Goal: Task Accomplishment & Management: Use online tool/utility

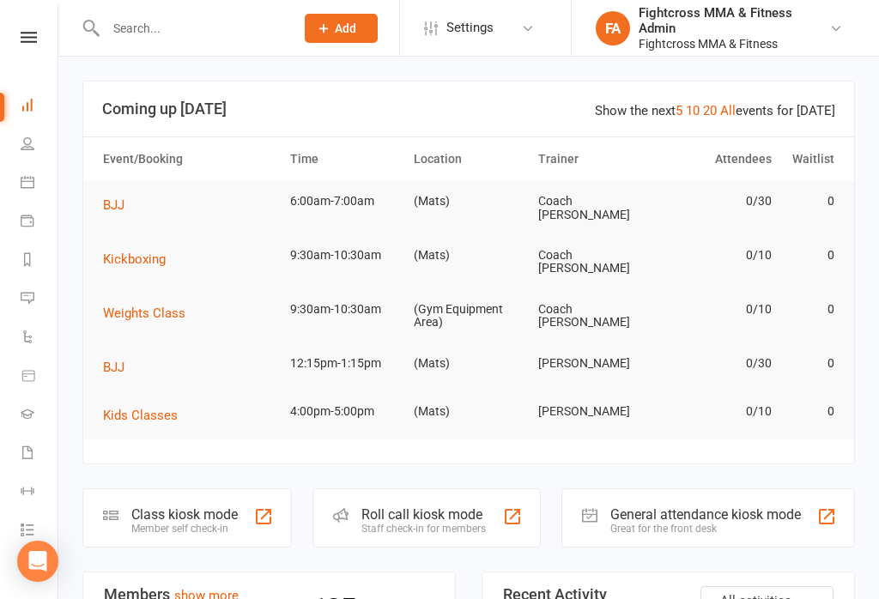
click at [674, 523] on div "Great for the front desk" at bounding box center [705, 529] width 191 height 12
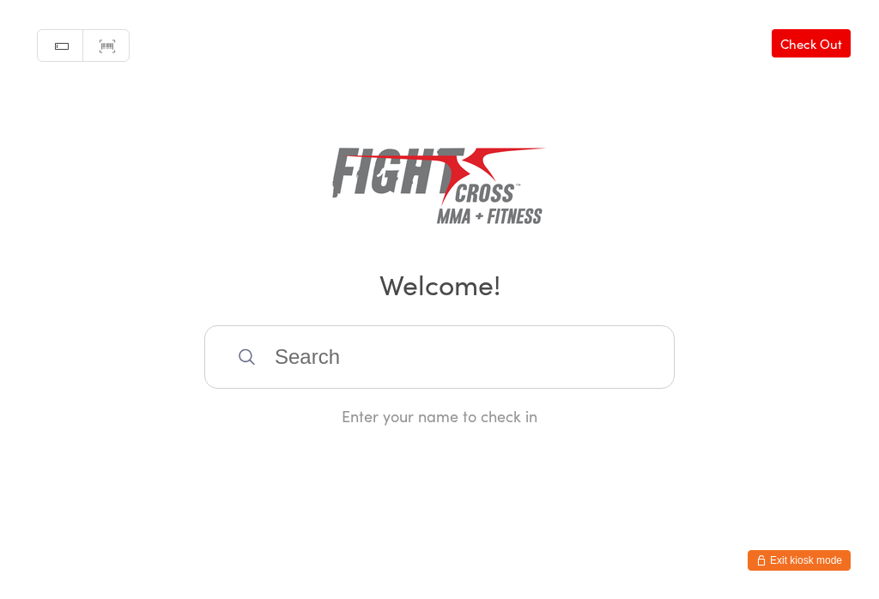
click at [450, 361] on input "search" at bounding box center [439, 357] width 470 height 64
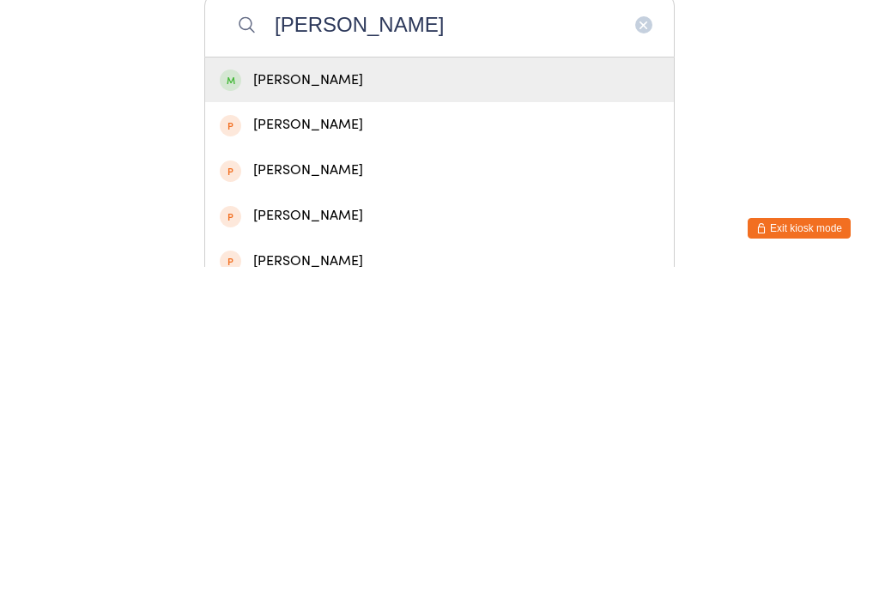
type input "[PERSON_NAME]"
click at [305, 401] on div "[PERSON_NAME]" at bounding box center [439, 412] width 439 height 23
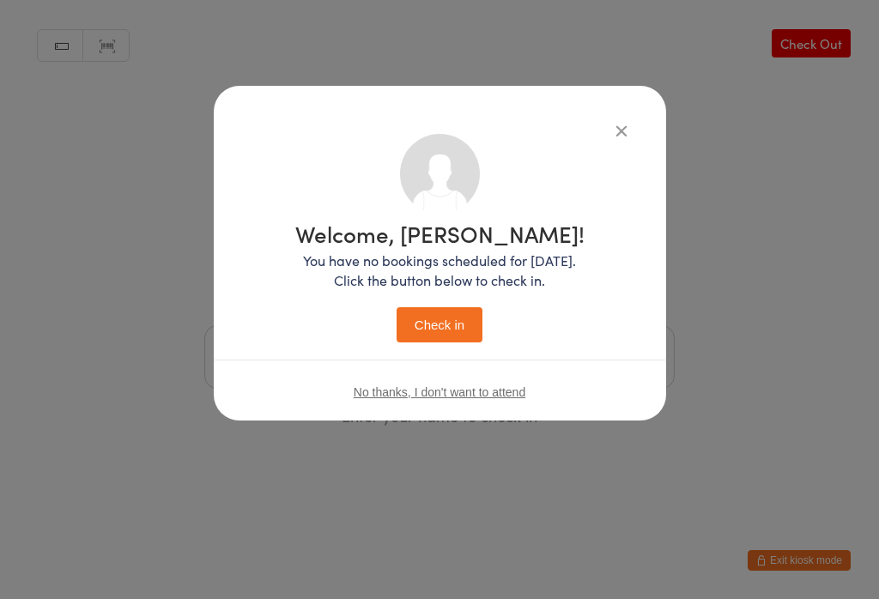
click at [451, 324] on button "Check in" at bounding box center [440, 324] width 86 height 35
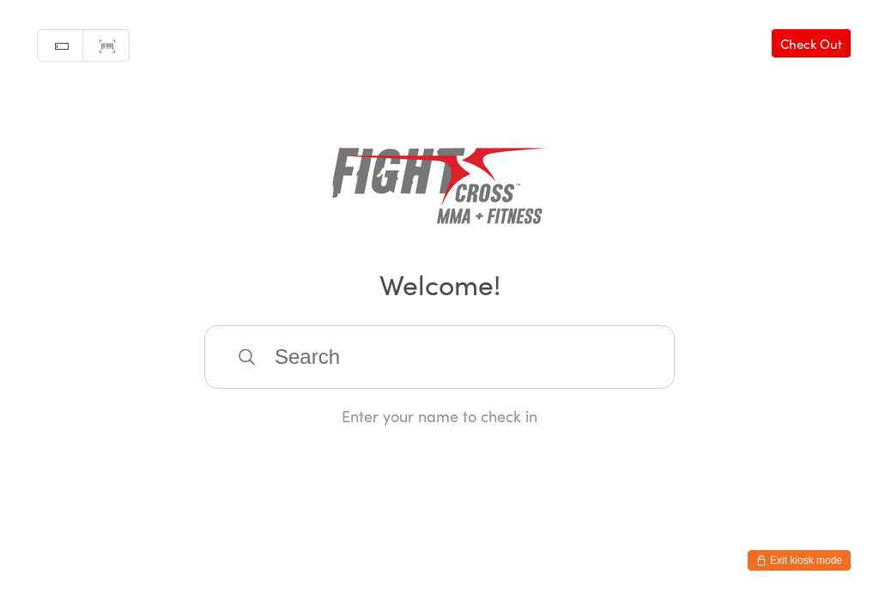
click at [527, 354] on input "search" at bounding box center [439, 357] width 470 height 64
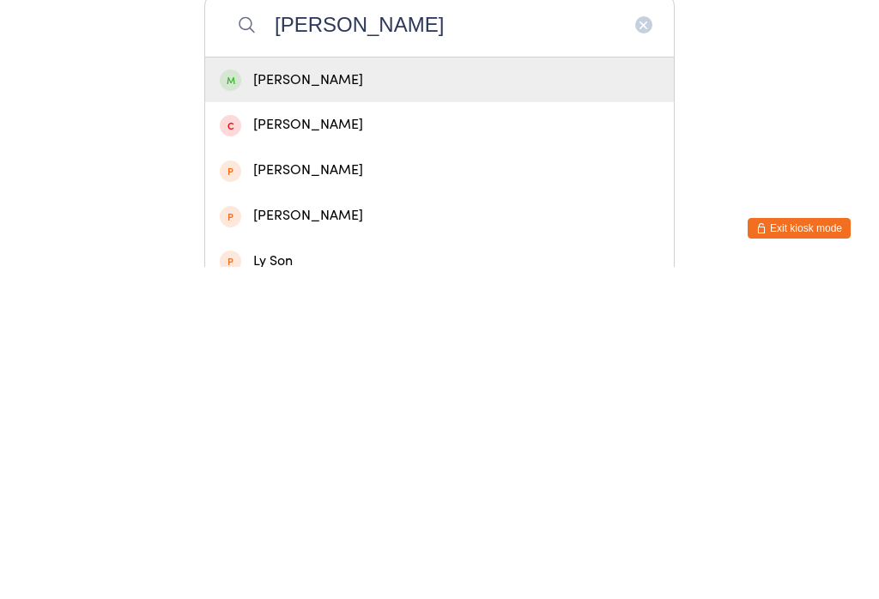
type input "[PERSON_NAME]"
click at [427, 401] on div "[PERSON_NAME]" at bounding box center [439, 412] width 439 height 23
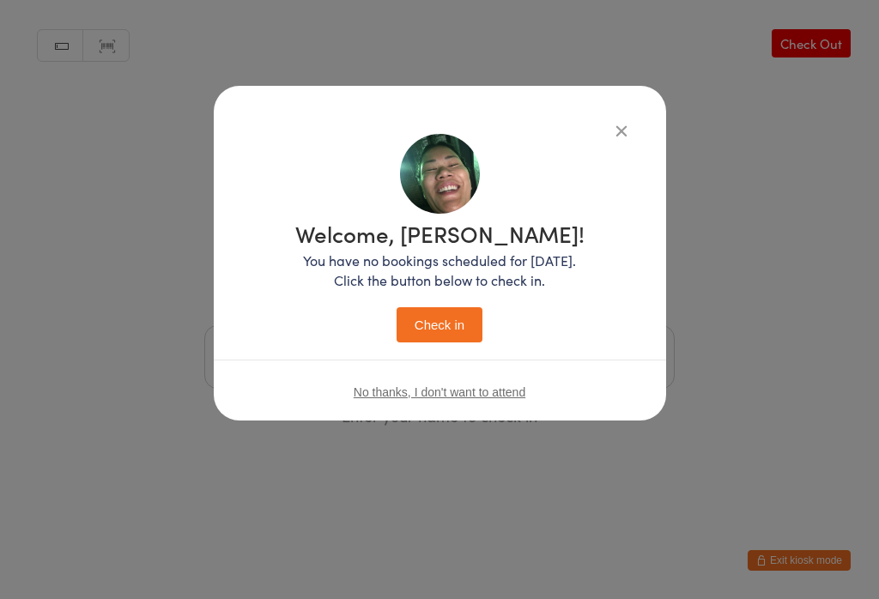
click at [447, 327] on button "Check in" at bounding box center [440, 324] width 86 height 35
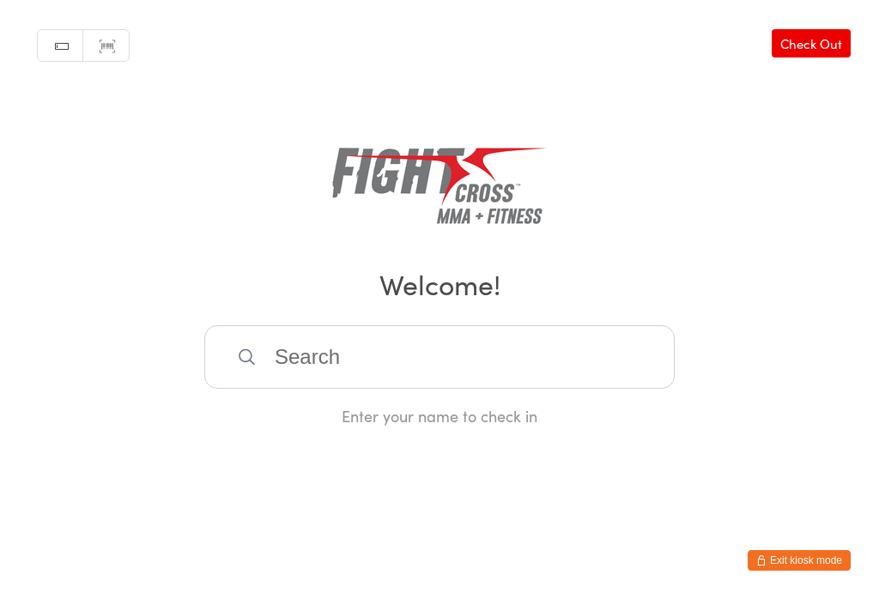
click at [286, 356] on input "search" at bounding box center [439, 357] width 470 height 64
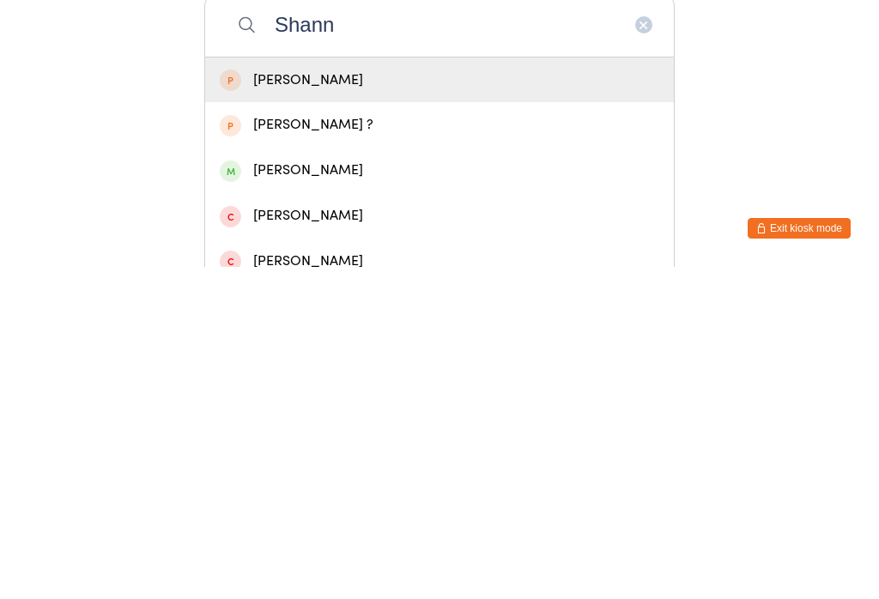
type input "Shann"
click at [257, 491] on div "[PERSON_NAME]" at bounding box center [439, 502] width 439 height 23
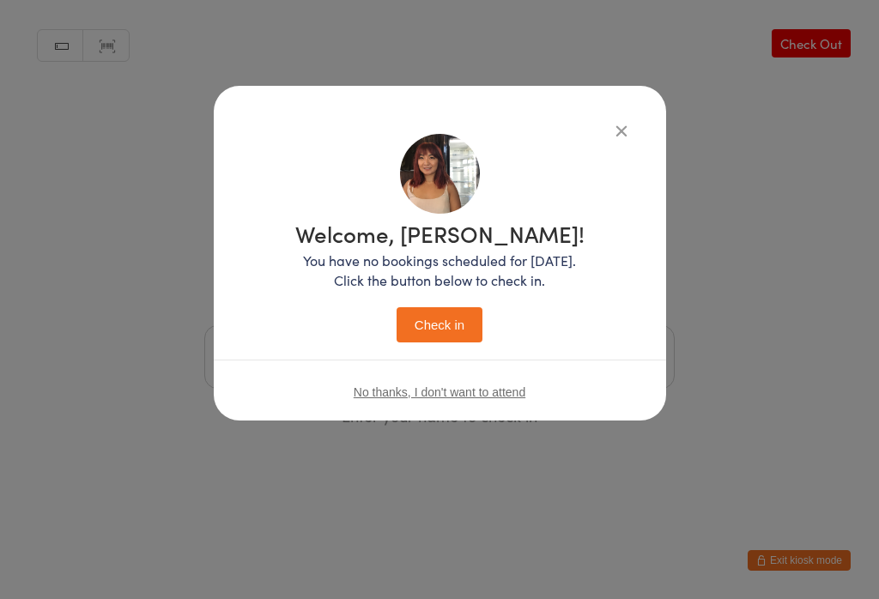
click at [413, 318] on button "Check in" at bounding box center [440, 324] width 86 height 35
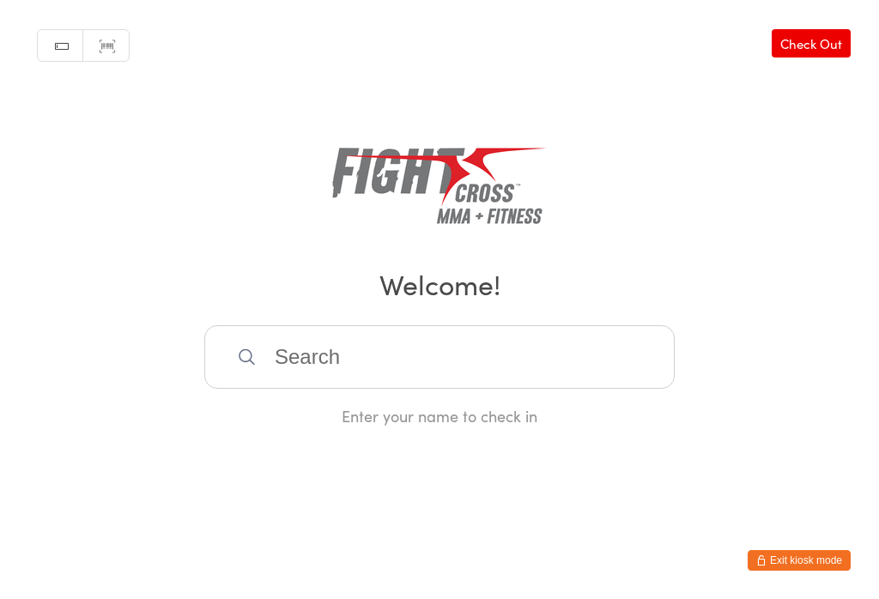
click at [403, 335] on input "search" at bounding box center [439, 357] width 470 height 64
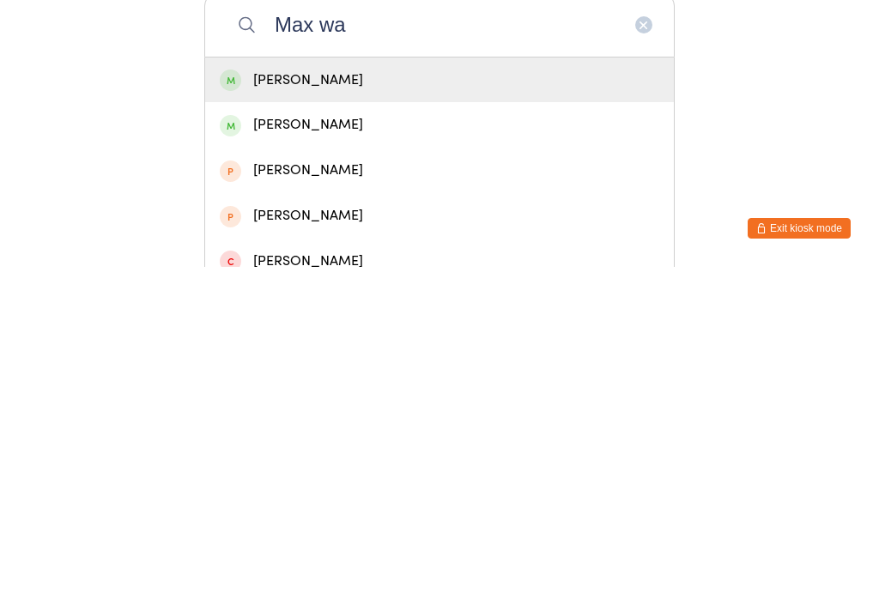
type input "Max wa"
click at [327, 401] on div "Max Walshaw" at bounding box center [439, 412] width 439 height 23
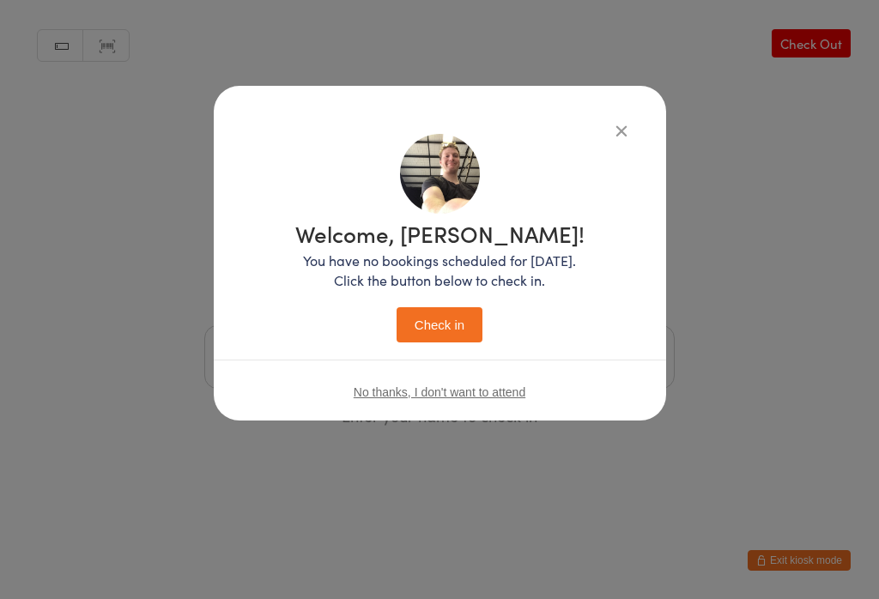
click at [425, 295] on div "Welcome, Max! You have no bookings scheduled for today. Click the button below …" at bounding box center [439, 282] width 289 height 120
click at [439, 328] on button "Check in" at bounding box center [440, 324] width 86 height 35
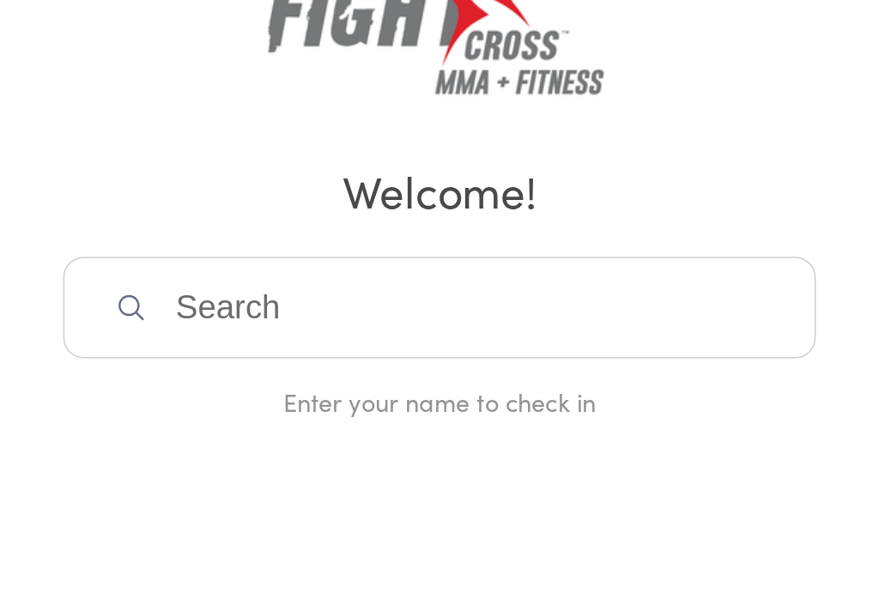
click at [312, 325] on input "search" at bounding box center [439, 357] width 470 height 64
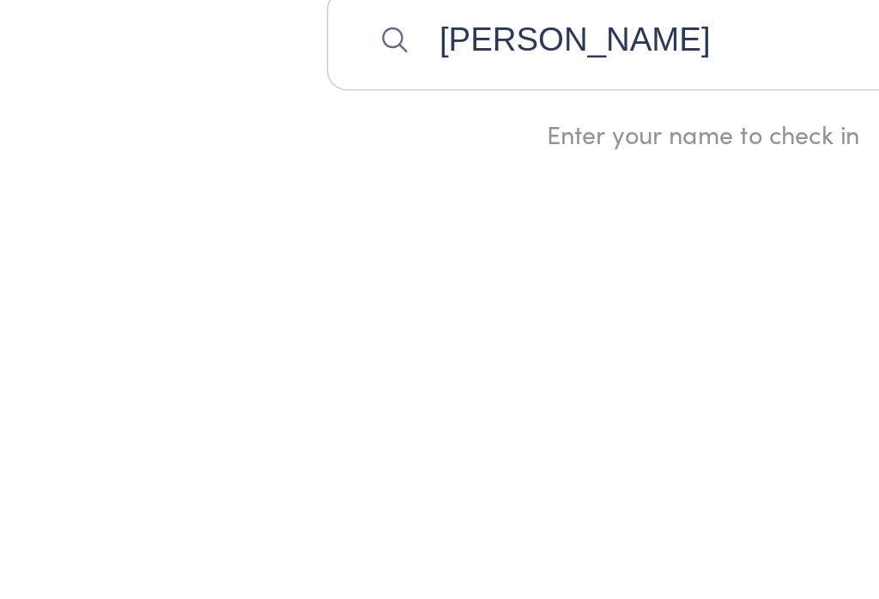
type input "John Xiong"
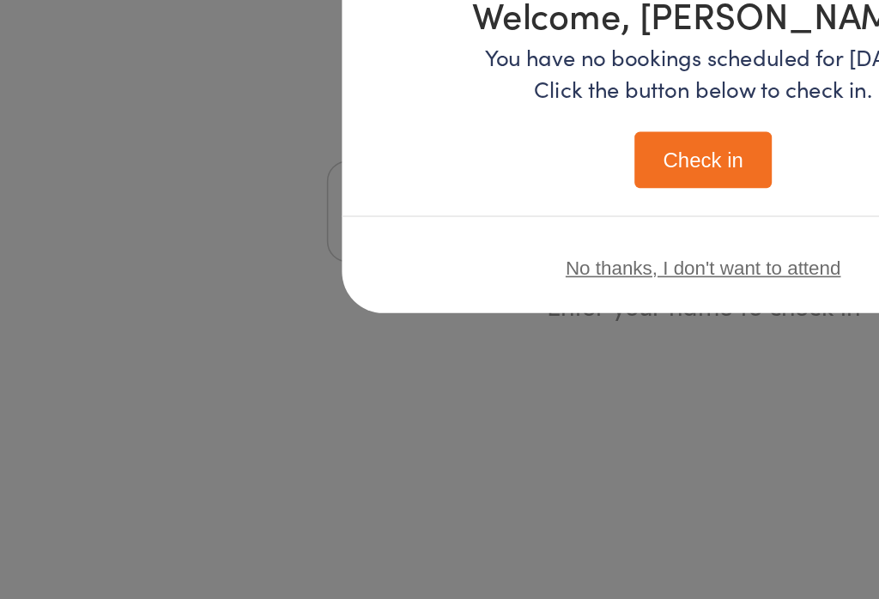
click at [449, 307] on button "Check in" at bounding box center [440, 324] width 86 height 35
